Goal: Task Accomplishment & Management: Use online tool/utility

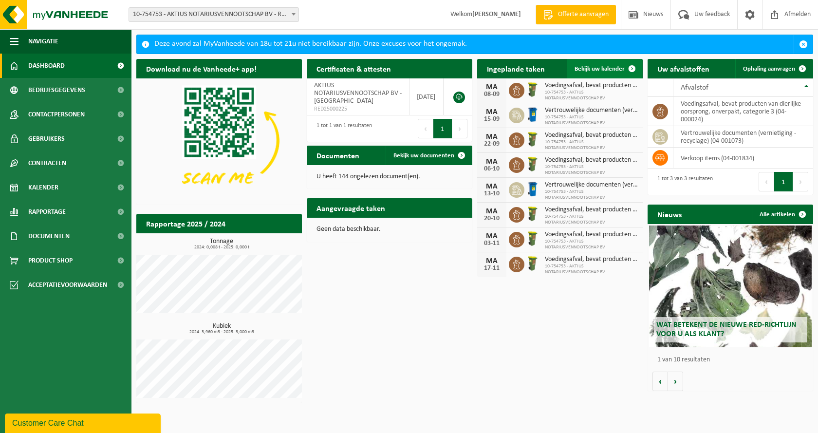
click at [598, 69] on span "Bekijk uw kalender" at bounding box center [599, 69] width 50 height 6
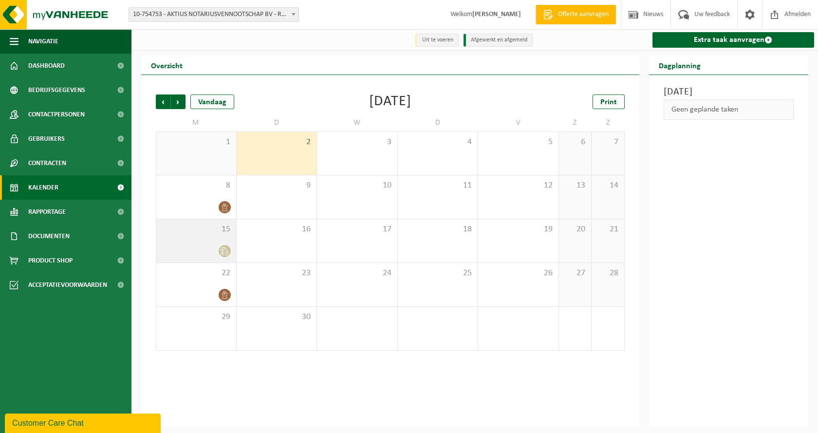
click at [194, 242] on div "15" at bounding box center [196, 240] width 80 height 43
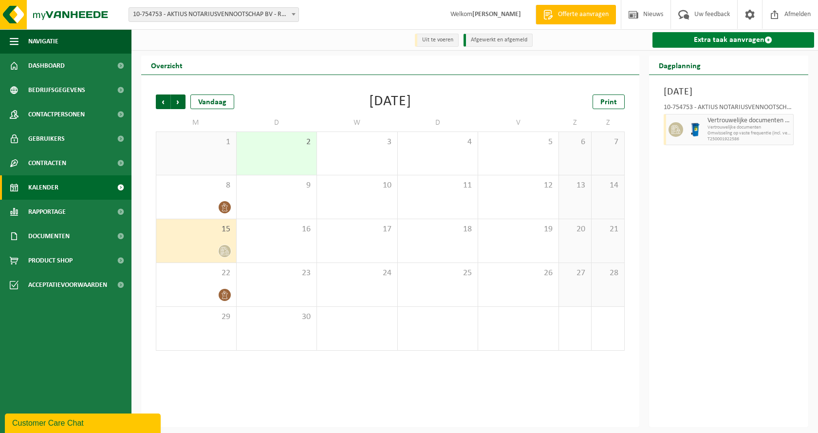
click at [723, 37] on link "Extra taak aanvragen" at bounding box center [733, 40] width 162 height 16
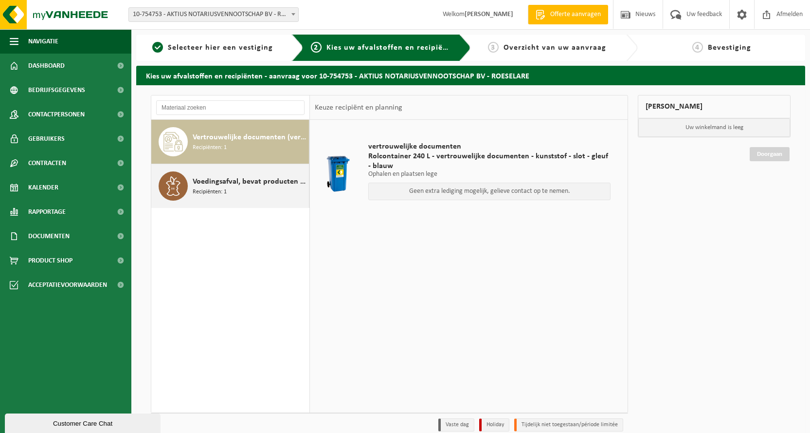
click at [235, 183] on span "Voedingsafval, bevat producten van dierlijke oorsprong, onverpakt, categorie 3" at bounding box center [250, 182] width 114 height 12
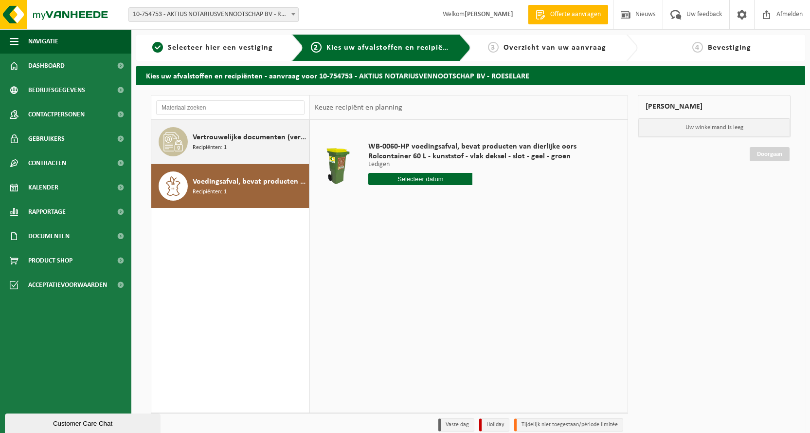
click at [231, 140] on span "Vertrouwelijke documenten (vernietiging - recyclage)" at bounding box center [250, 137] width 114 height 12
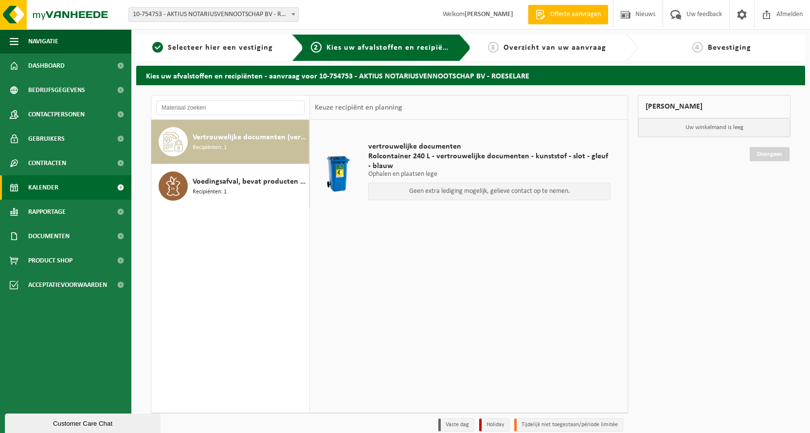
click at [54, 190] on span "Kalender" at bounding box center [43, 187] width 30 height 24
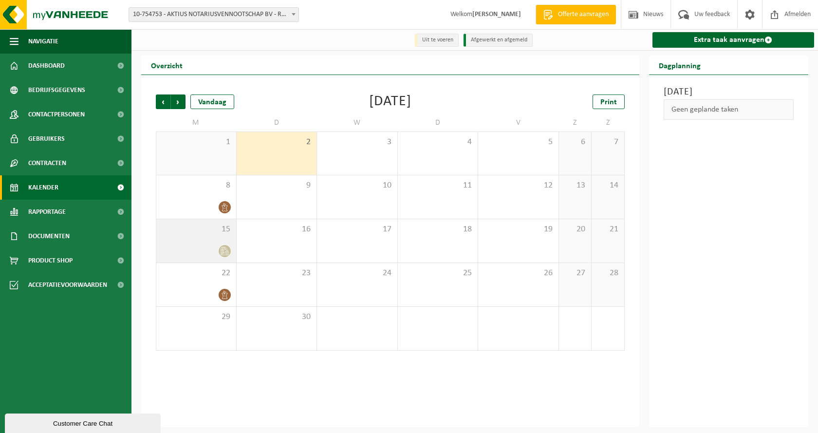
click at [194, 248] on div at bounding box center [196, 250] width 70 height 13
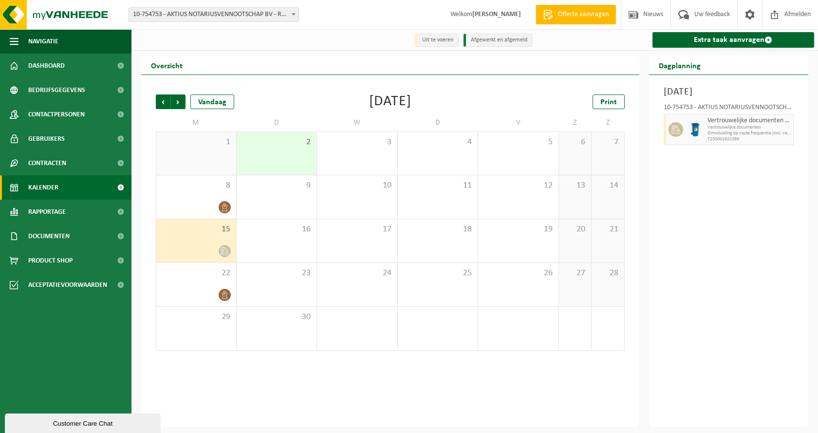
drag, startPoint x: 744, startPoint y: 138, endPoint x: 768, endPoint y: 234, distance: 98.7
click at [768, 234] on div "Maandag 15 september 2025 10-754753 - AKTIUS NOTARIUSVENNOOTSCHAP BV - ROESELAR…" at bounding box center [729, 251] width 160 height 352
click at [41, 67] on span "Dashboard" at bounding box center [46, 66] width 37 height 24
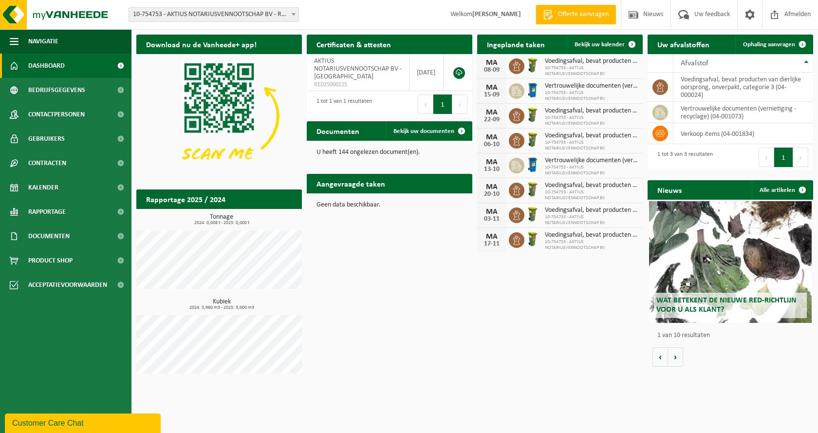
click at [340, 134] on h2 "Documenten" at bounding box center [338, 130] width 62 height 19
click at [774, 45] on span "Ophaling aanvragen" at bounding box center [769, 44] width 52 height 6
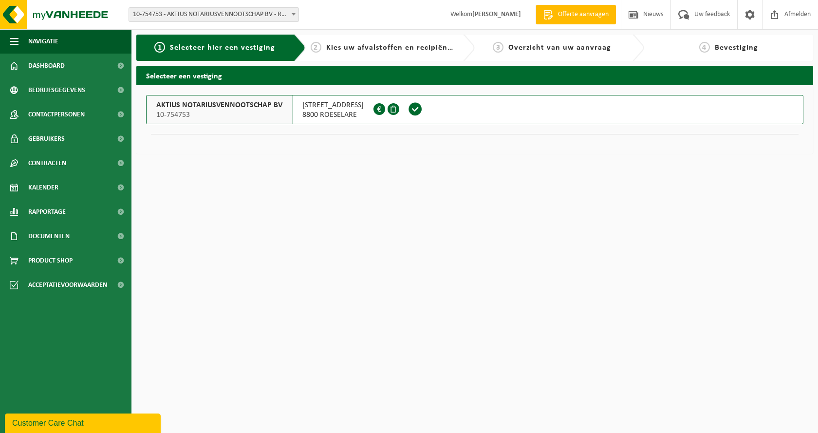
click at [408, 112] on span at bounding box center [415, 109] width 15 height 15
